Goal: Task Accomplishment & Management: Use online tool/utility

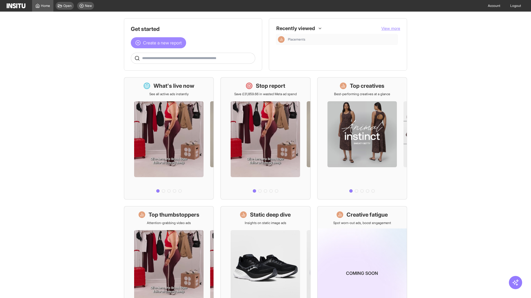
click at [160, 43] on span "Create a new report" at bounding box center [162, 43] width 39 height 7
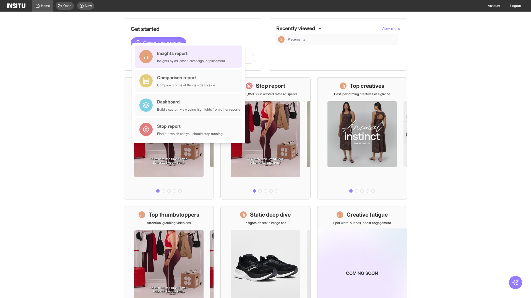
click at [190, 57] on div "Insights report Insights by ad, adset, campaign, or placement" at bounding box center [191, 56] width 68 height 13
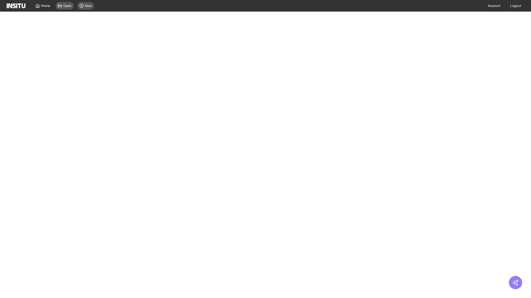
select select "**"
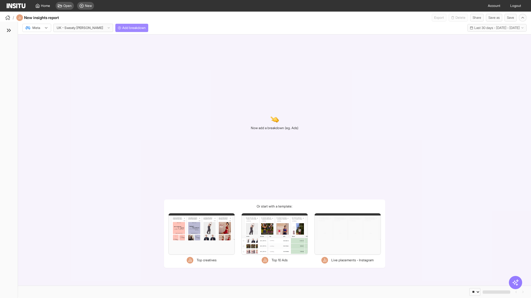
click at [122, 28] on span "Add breakdown" at bounding box center [133, 28] width 23 height 4
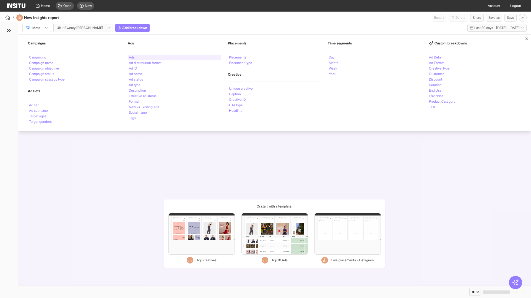
click at [132, 57] on li "Ads" at bounding box center [132, 57] width 6 height 3
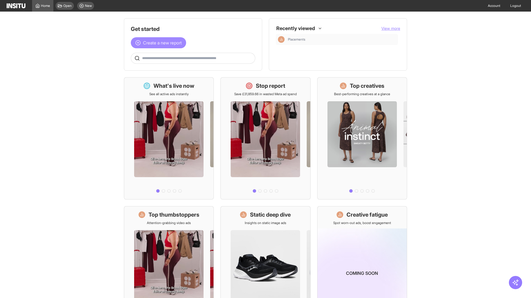
click at [160, 43] on span "Create a new report" at bounding box center [162, 43] width 39 height 7
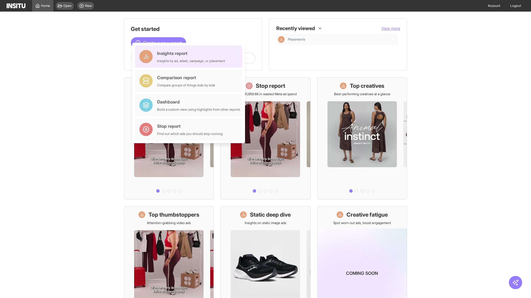
click at [190, 57] on div "Insights report Insights by ad, adset, campaign, or placement" at bounding box center [191, 56] width 68 height 13
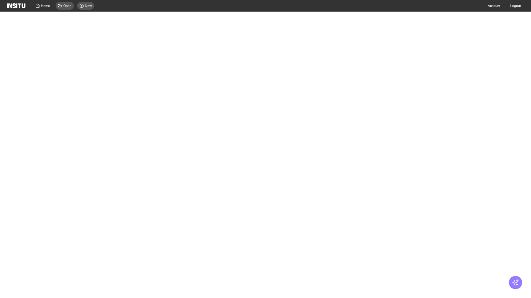
select select "**"
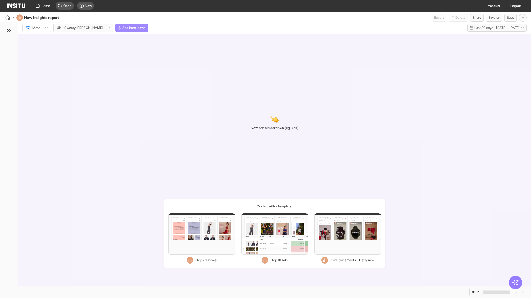
click at [122, 28] on span "Add breakdown" at bounding box center [133, 28] width 23 height 4
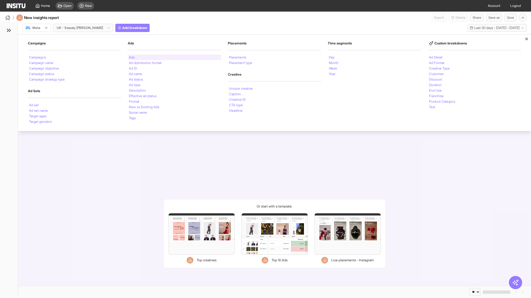
click at [132, 57] on li "Ads" at bounding box center [132, 57] width 6 height 3
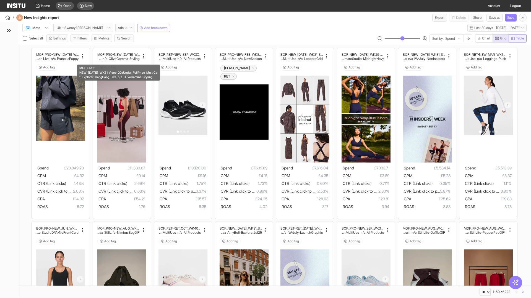
click at [517, 38] on span "Table" at bounding box center [520, 38] width 8 height 4
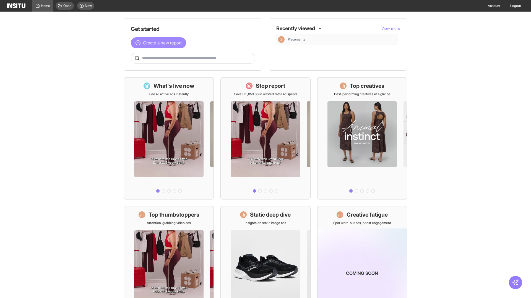
click at [160, 43] on span "Create a new report" at bounding box center [162, 43] width 39 height 7
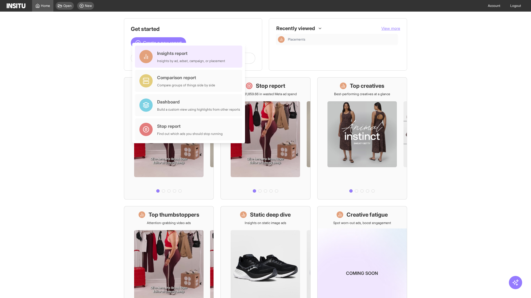
click at [190, 57] on div "Insights report Insights by ad, adset, campaign, or placement" at bounding box center [191, 56] width 68 height 13
